Goal: Transaction & Acquisition: Purchase product/service

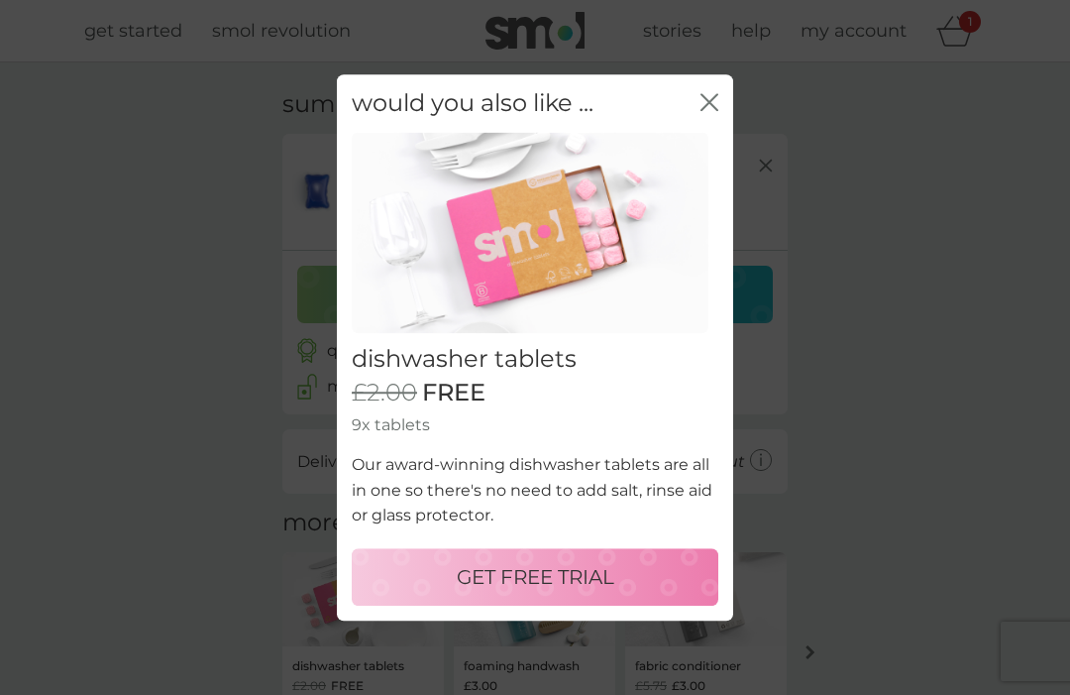
click at [704, 106] on icon "close" at bounding box center [710, 102] width 18 height 18
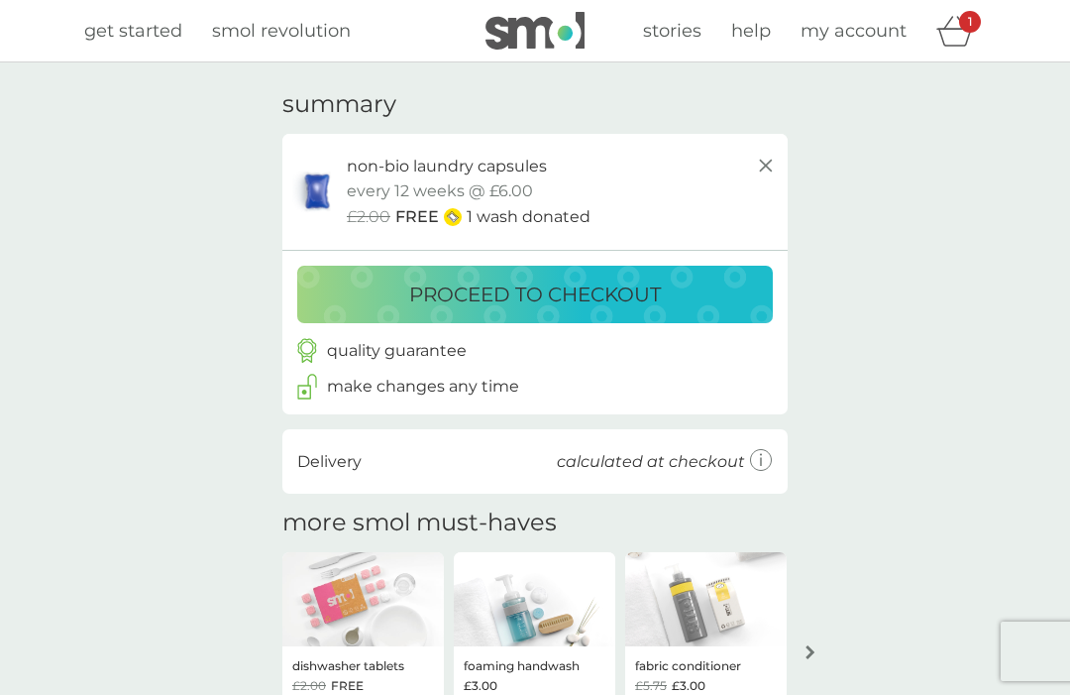
click at [521, 291] on p "proceed to checkout" at bounding box center [535, 294] width 252 height 32
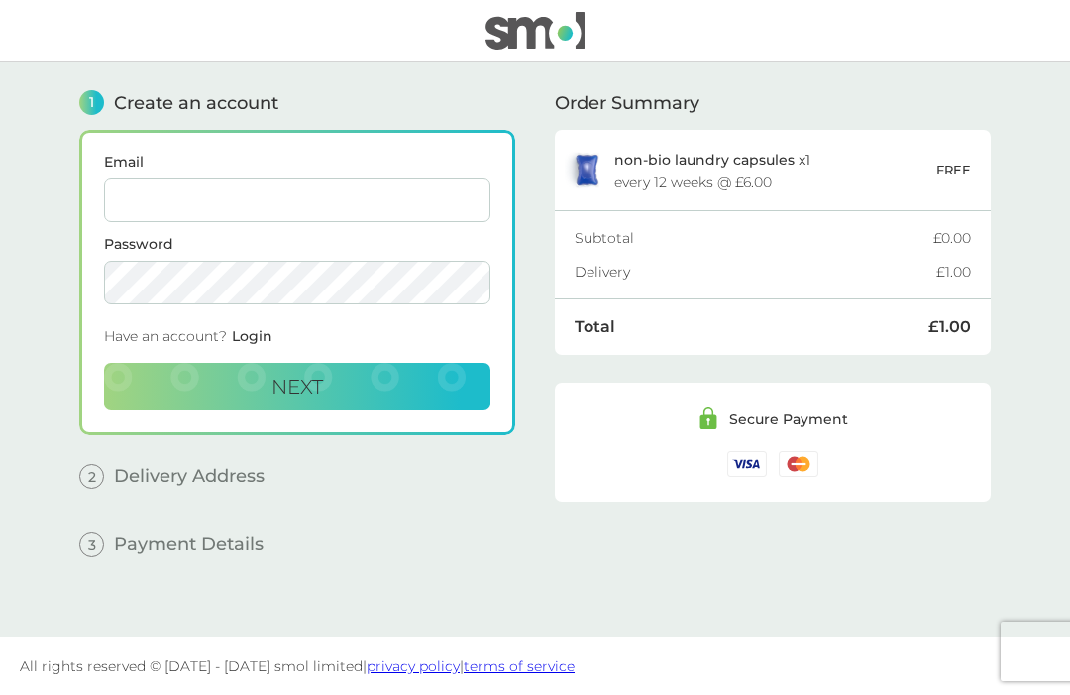
click at [147, 204] on input "Email" at bounding box center [297, 200] width 386 height 44
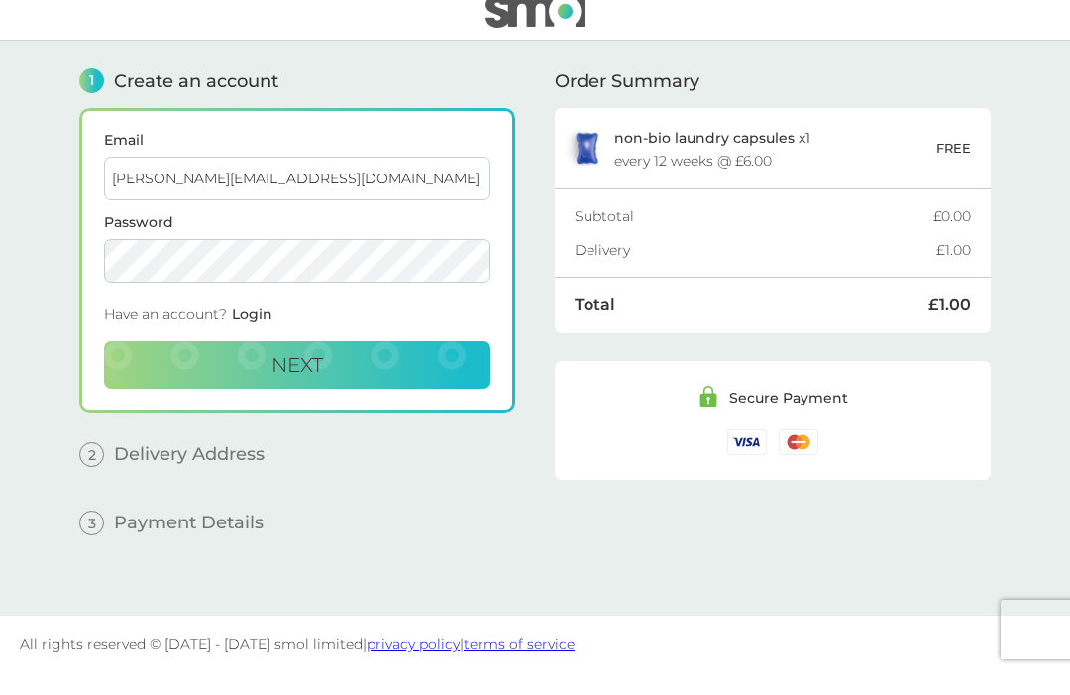
type input "[PERSON_NAME][EMAIL_ADDRESS][DOMAIN_NAME]"
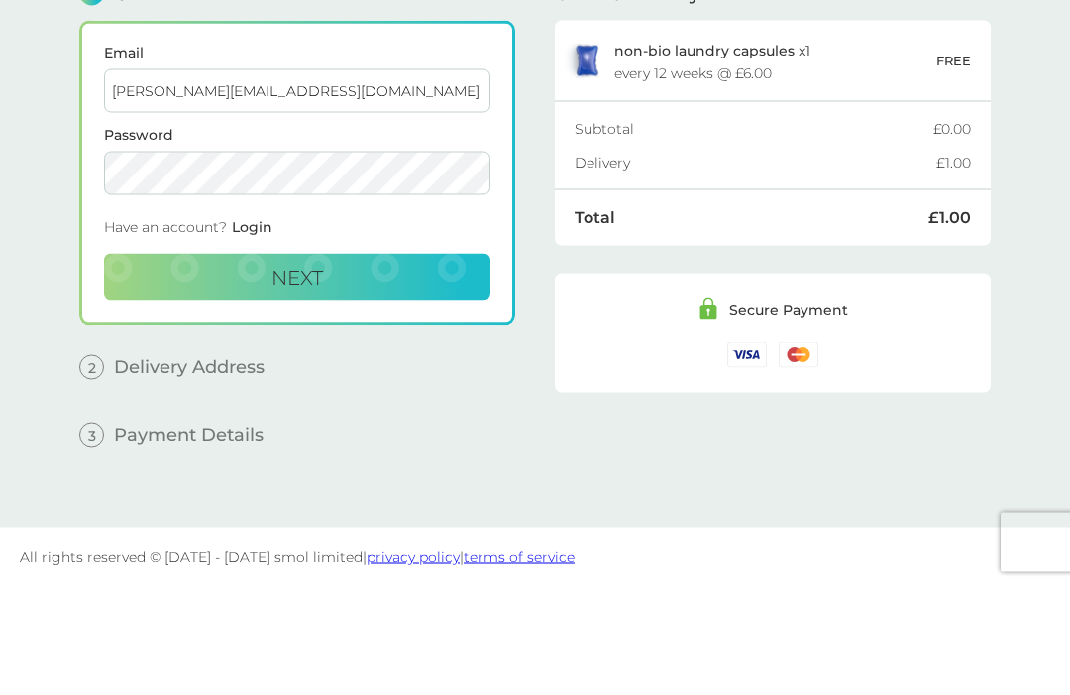
click at [294, 375] on span "Next" at bounding box center [297, 387] width 52 height 24
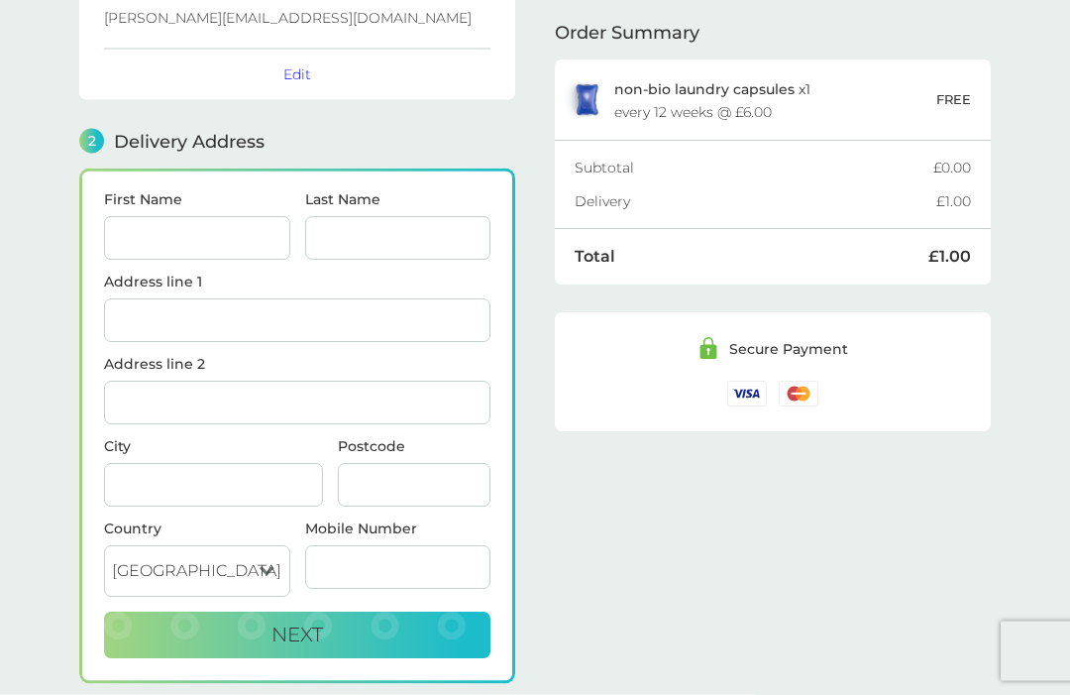
scroll to position [224, 0]
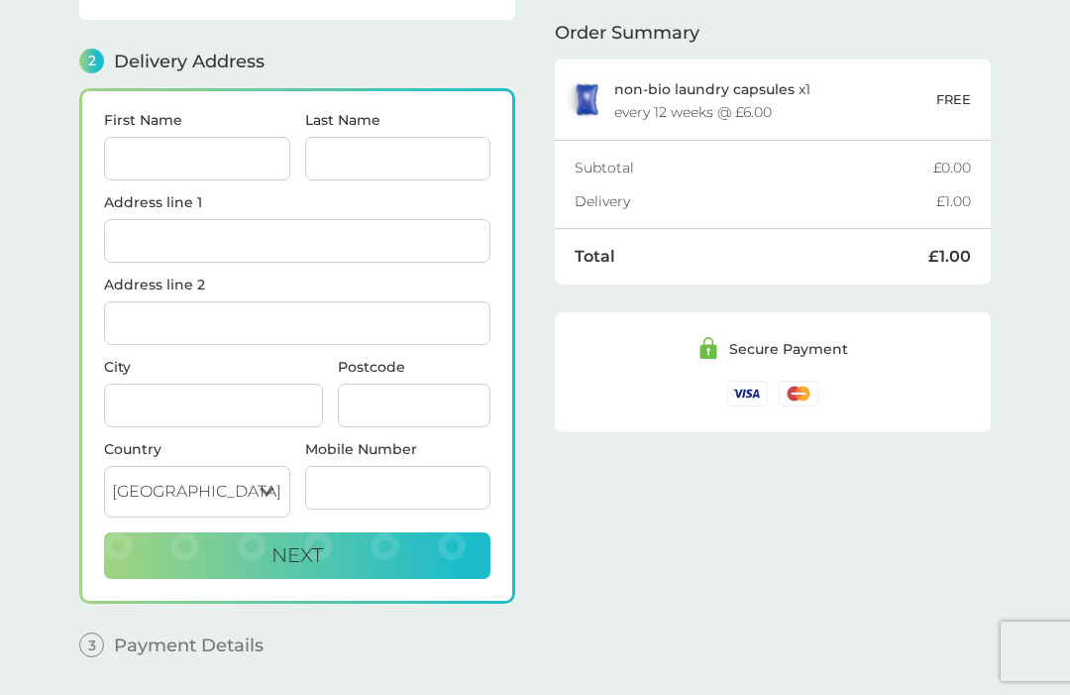
click at [146, 160] on input "First Name" at bounding box center [197, 159] width 186 height 44
type input "[PERSON_NAME]"
type input "[STREET_ADDRESS]"
type input "Easton On [GEOGRAPHIC_DATA]"
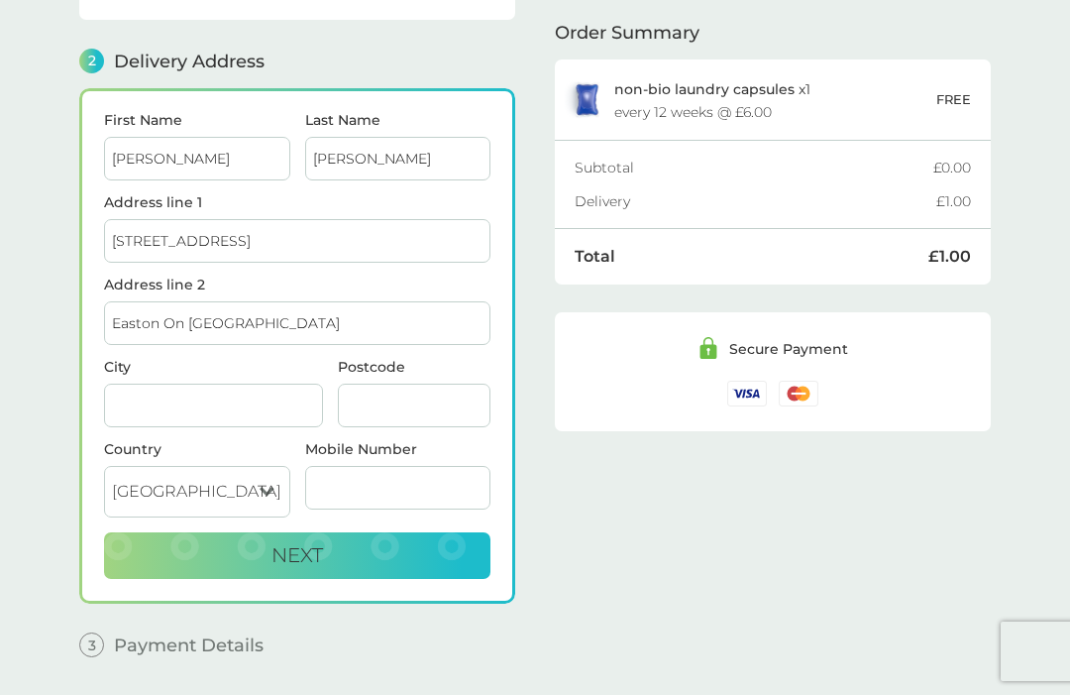
type input "[GEOGRAPHIC_DATA]"
type input "PE9 3LL"
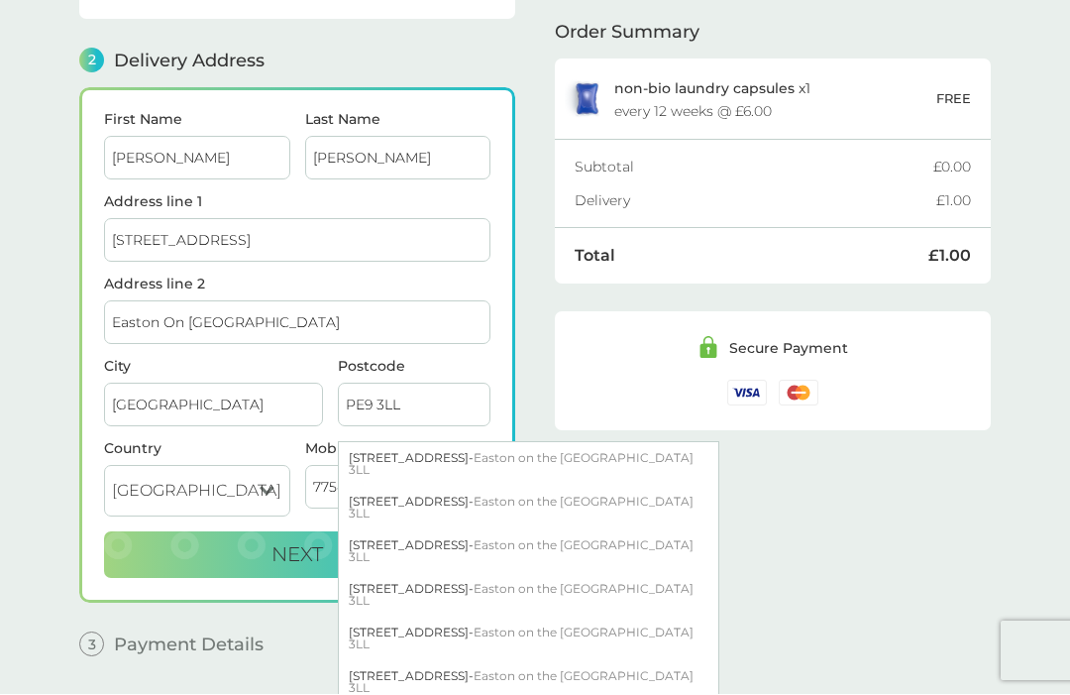
click at [802, 573] on div "Order Summary non-bio laundry capsules x 1 every 12 weeks @ £6.00 FREE Subtotal…" at bounding box center [773, 254] width 436 height 833
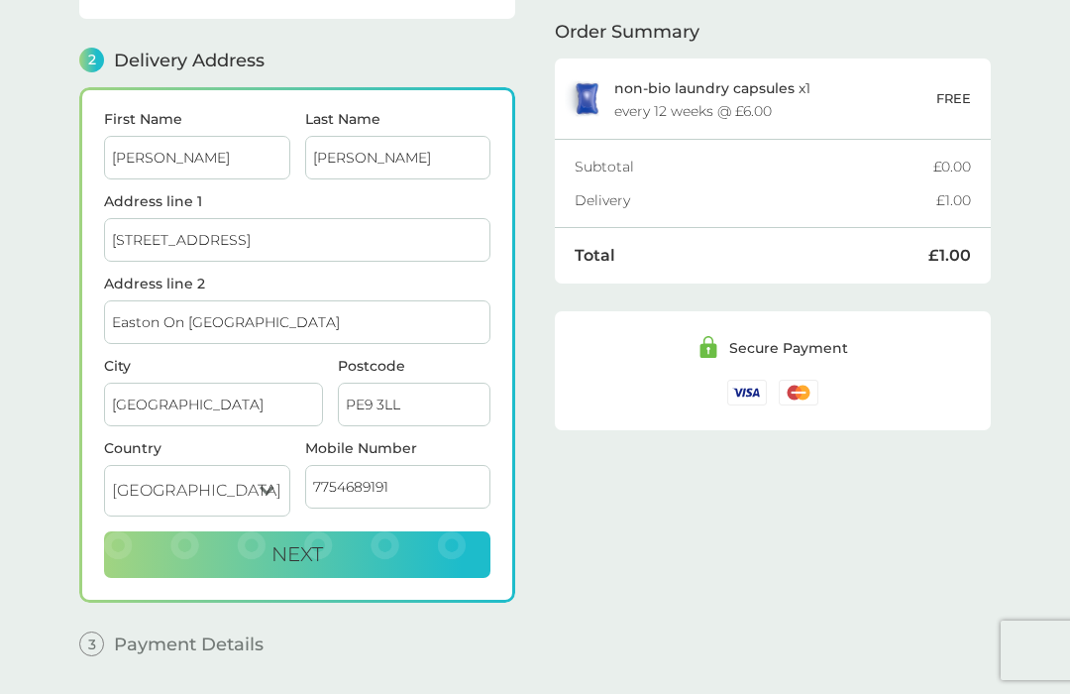
click at [312, 494] on input "7754689191" at bounding box center [398, 488] width 186 height 44
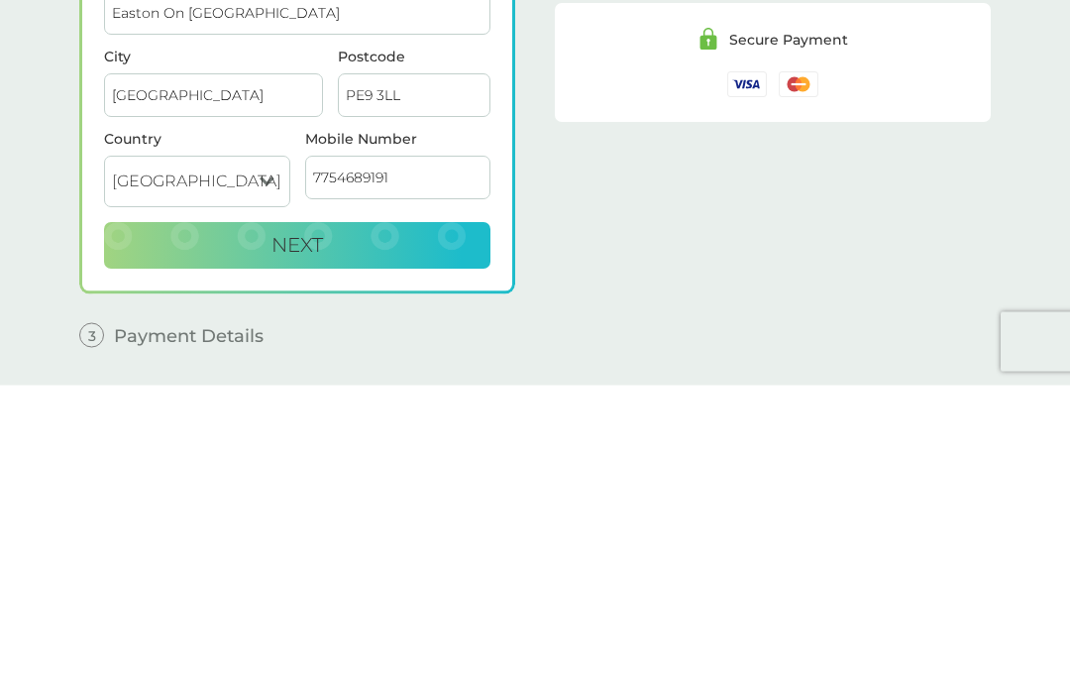
type input "07754689191"
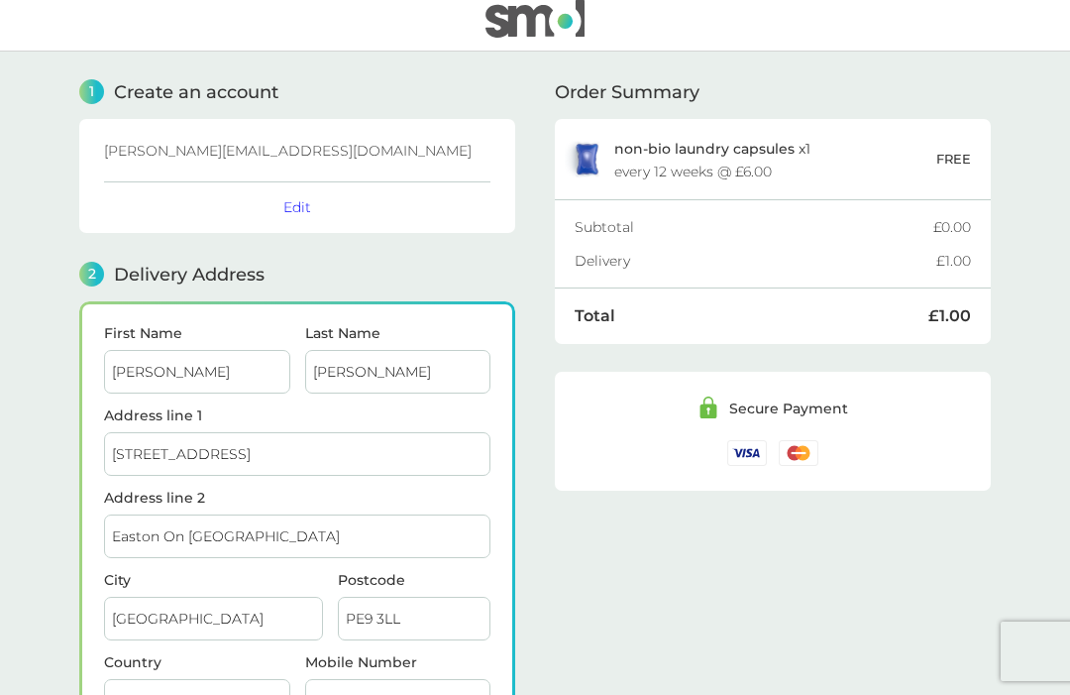
scroll to position [0, 0]
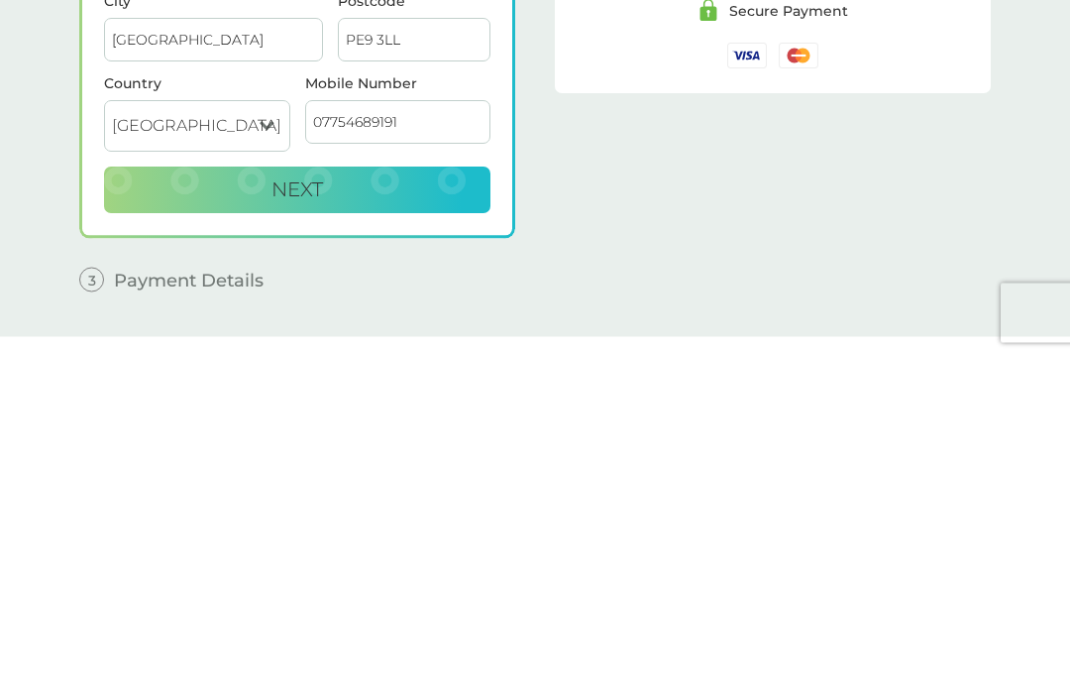
click at [295, 516] on span "Next" at bounding box center [297, 528] width 52 height 24
checkbox input "true"
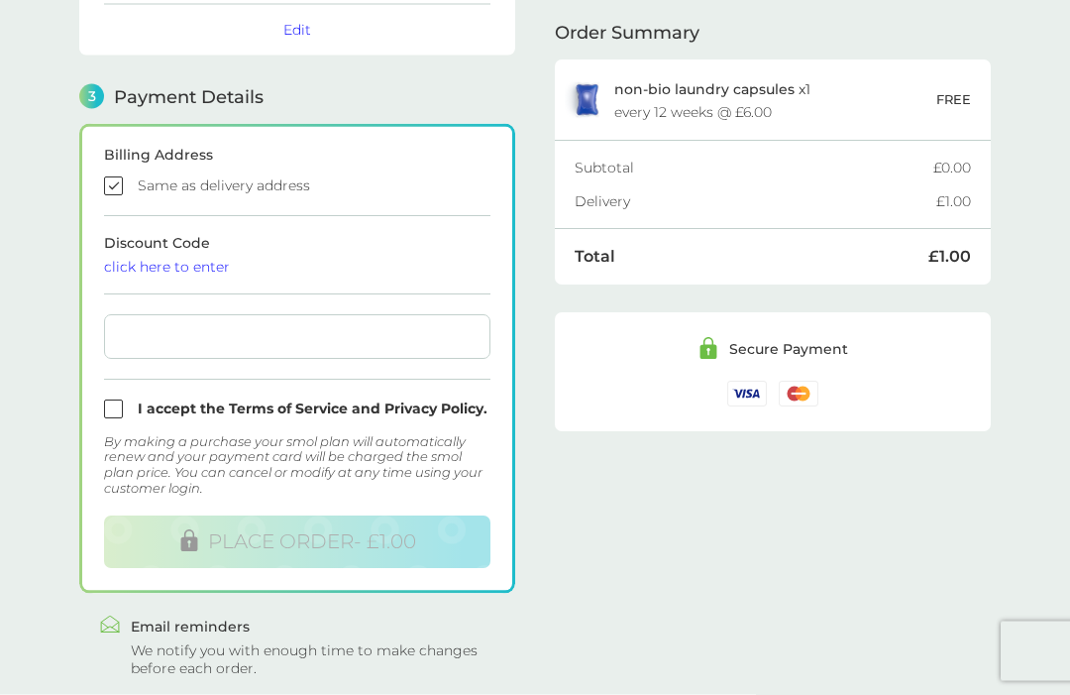
scroll to position [512, 0]
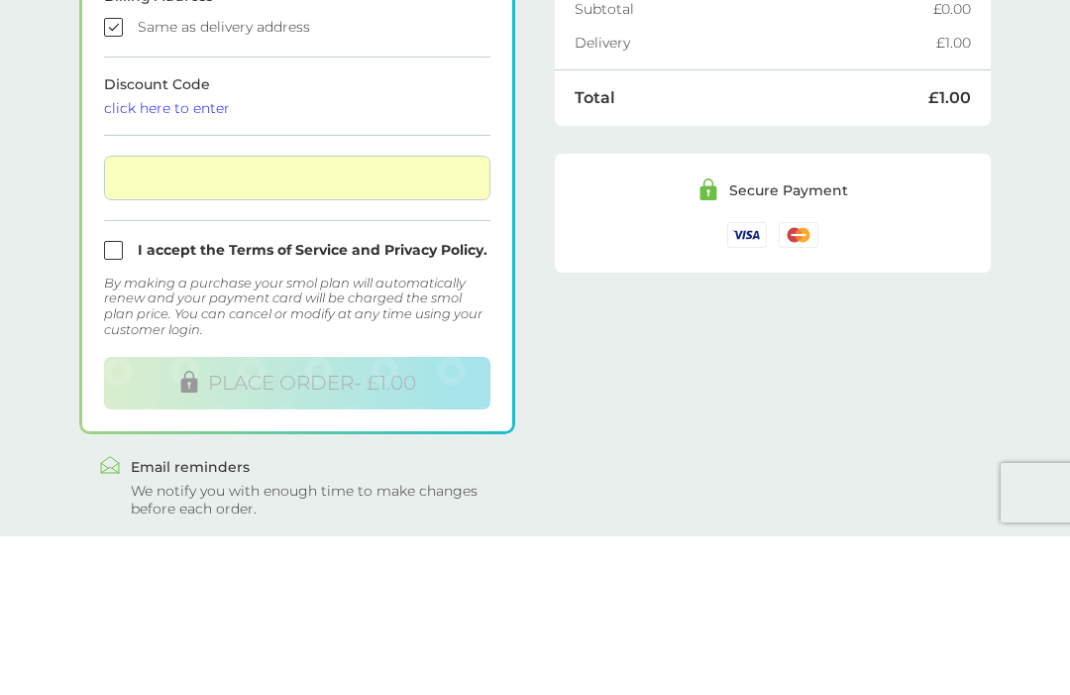
click at [119, 399] on input "checkbox" at bounding box center [297, 408] width 386 height 19
checkbox input "true"
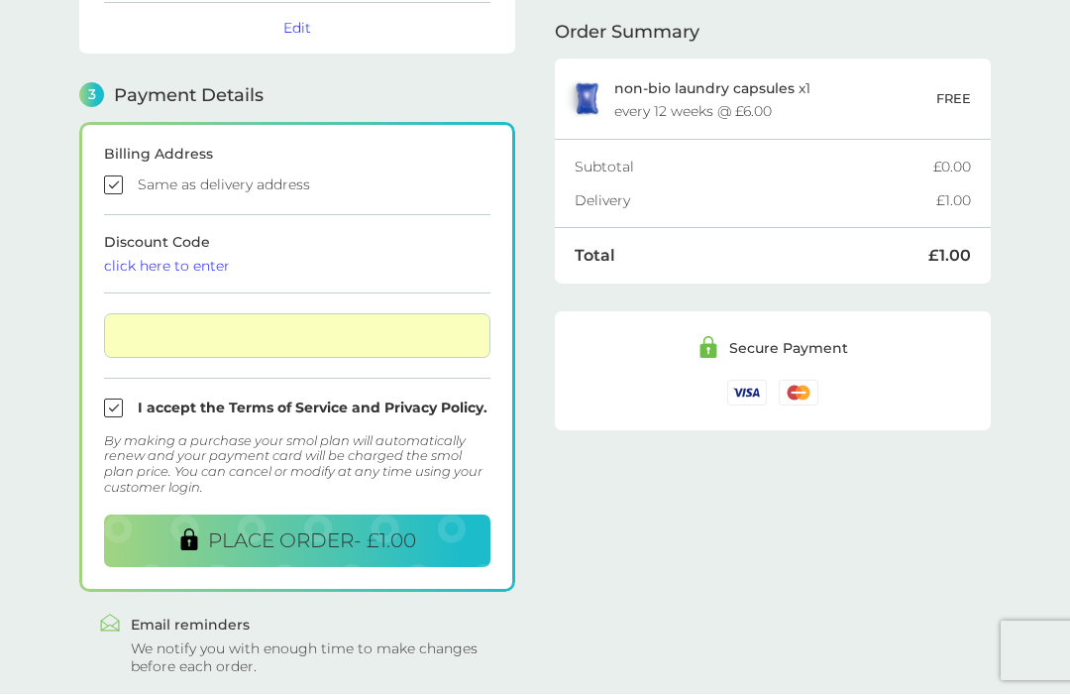
click at [295, 538] on span "PLACE ORDER - £1.00" at bounding box center [312, 541] width 208 height 24
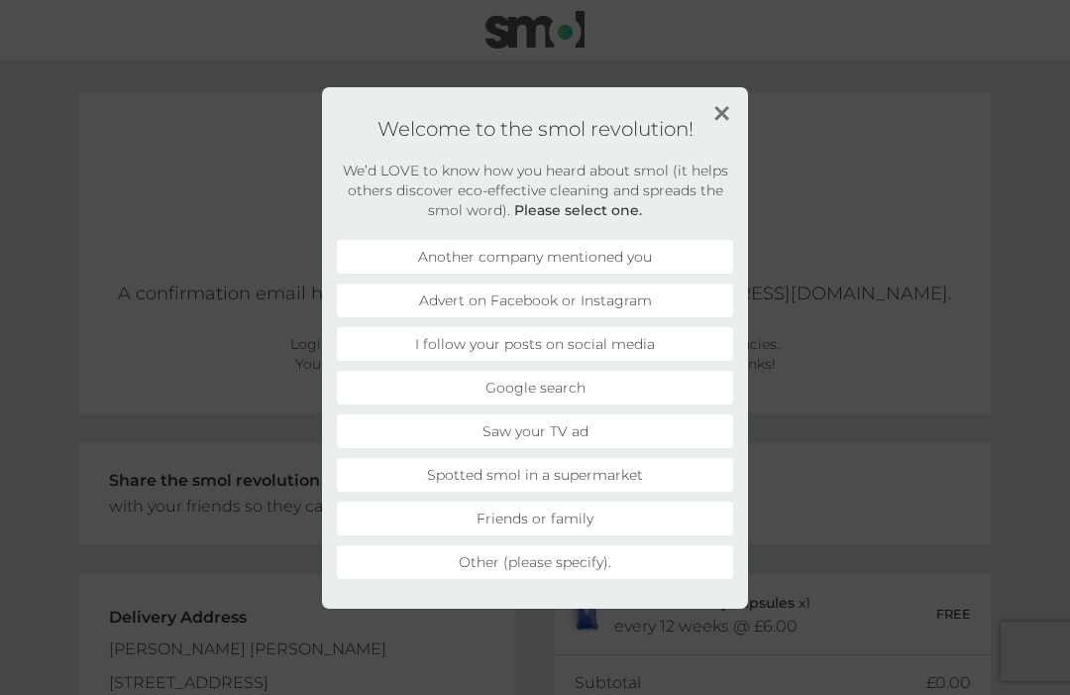
click at [542, 515] on li "Friends or family" at bounding box center [535, 518] width 396 height 34
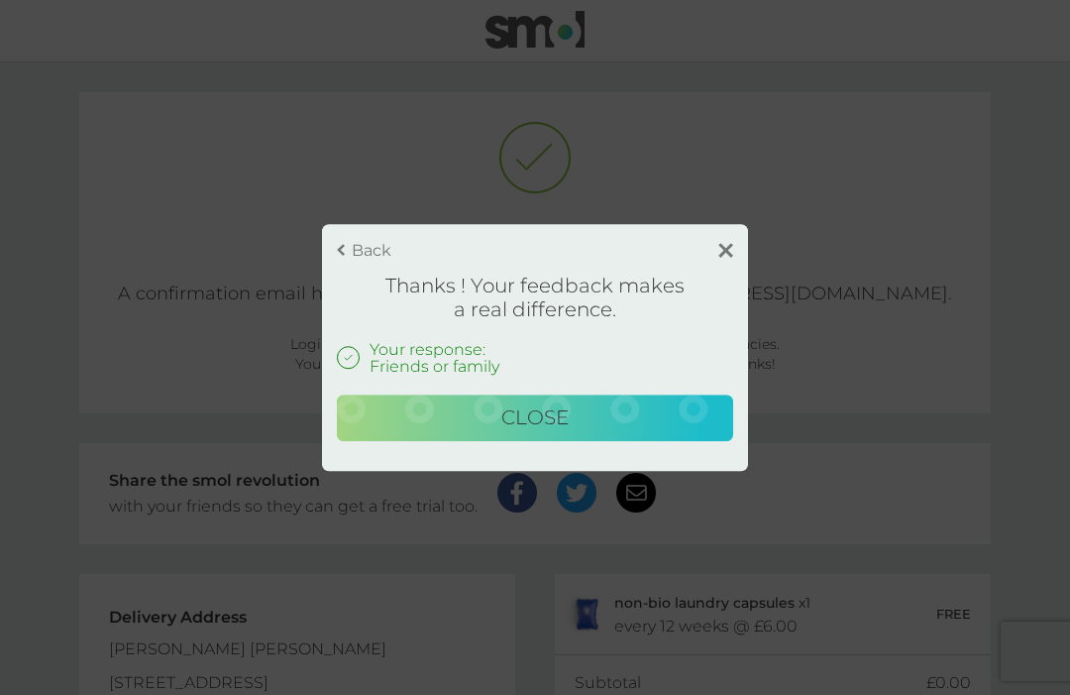
click at [544, 426] on span "Close" at bounding box center [534, 417] width 67 height 24
